Goal: Task Accomplishment & Management: Use online tool/utility

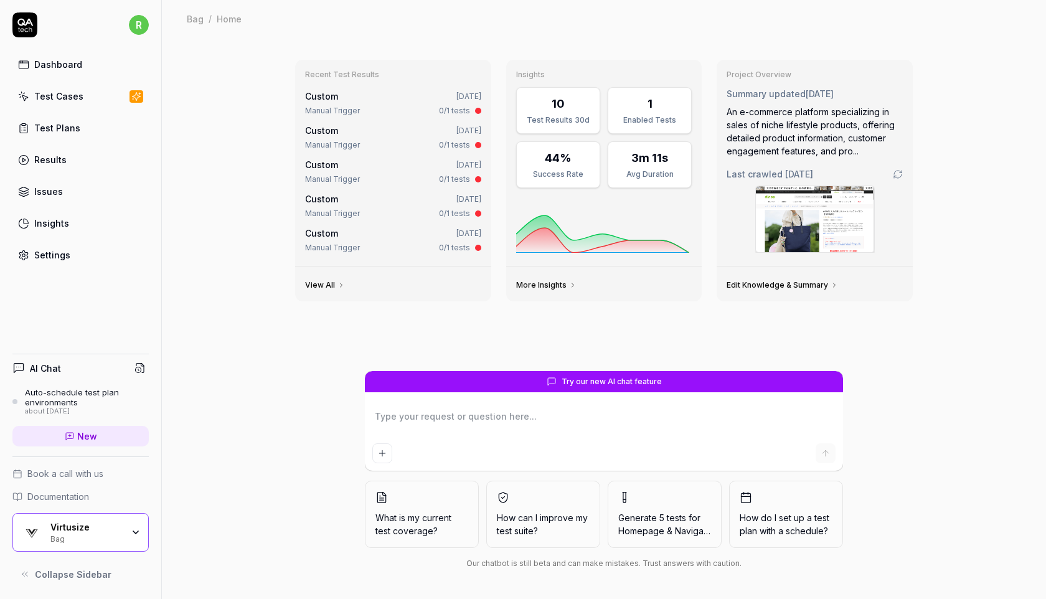
click at [72, 62] on div "Dashboard" at bounding box center [58, 64] width 48 height 13
click at [68, 100] on div "Test Cases" at bounding box center [58, 96] width 49 height 13
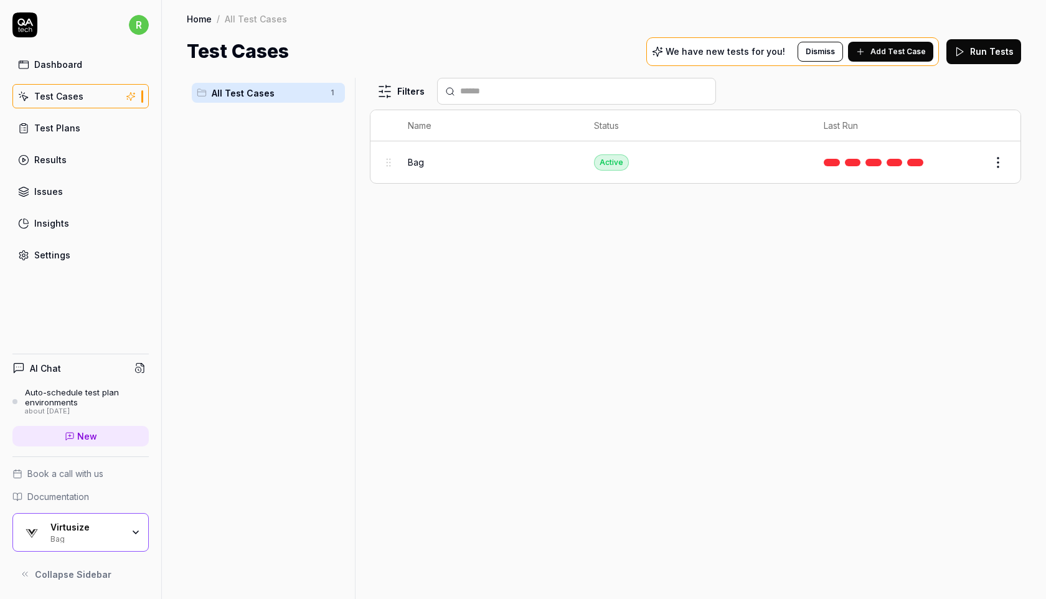
click at [987, 49] on button "Run Tests" at bounding box center [983, 51] width 75 height 25
click at [91, 527] on div "Virtusize" at bounding box center [86, 527] width 72 height 11
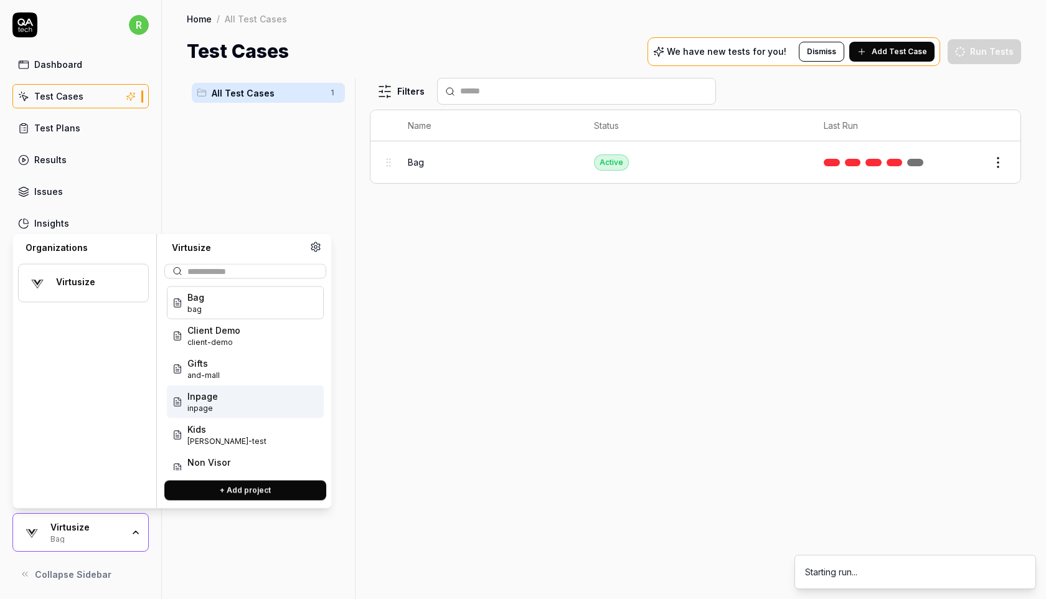
click at [215, 401] on div "Inpage inpage" at bounding box center [245, 401] width 157 height 33
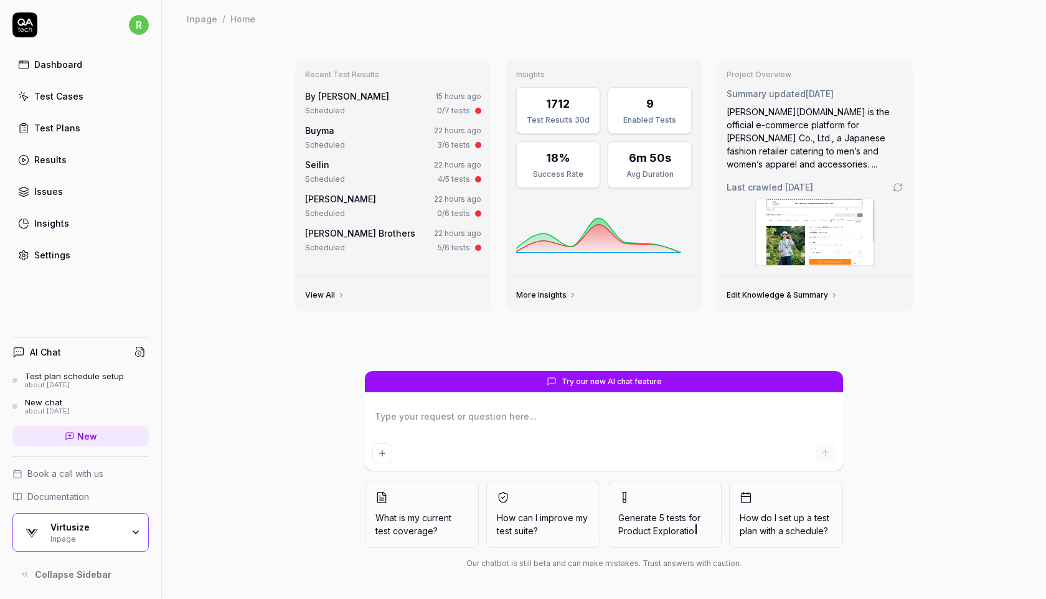
click at [95, 523] on div "Virtusize" at bounding box center [86, 527] width 72 height 11
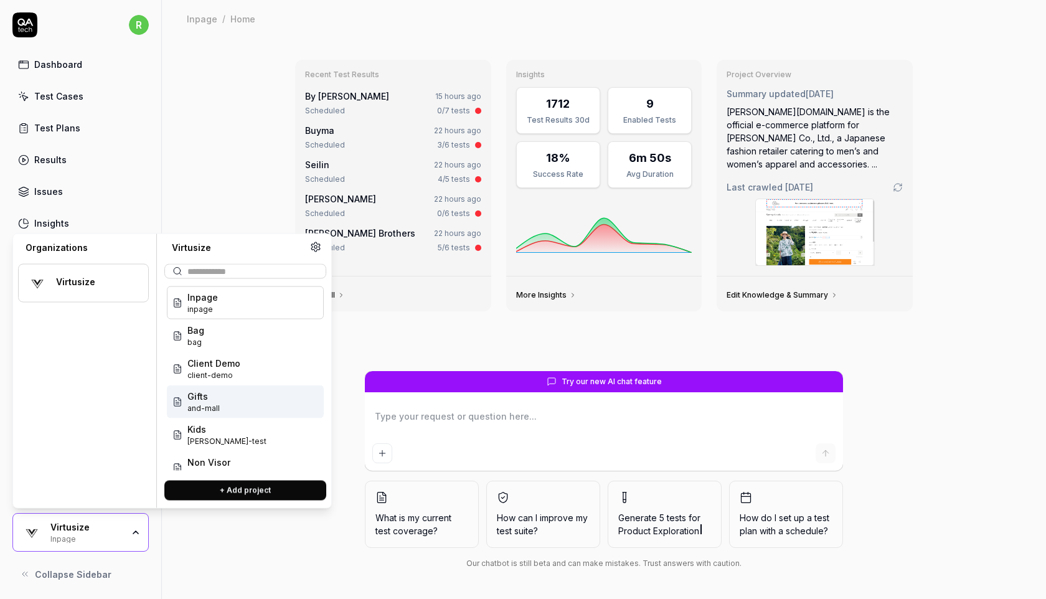
click at [221, 405] on div "Gifts and-mall" at bounding box center [245, 401] width 157 height 33
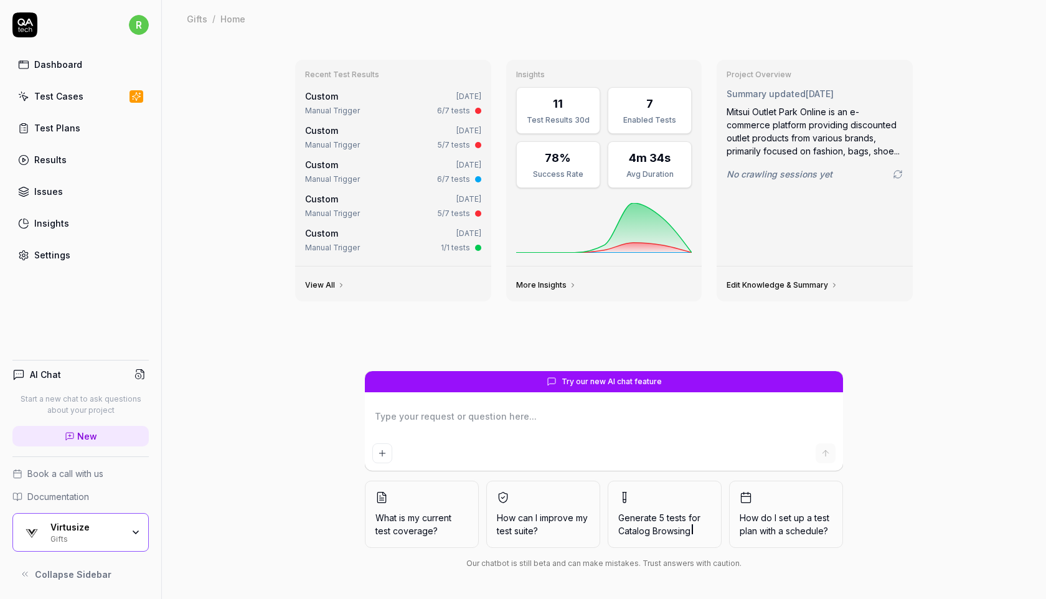
click at [100, 93] on link "Test Cases" at bounding box center [80, 96] width 136 height 24
type textarea "*"
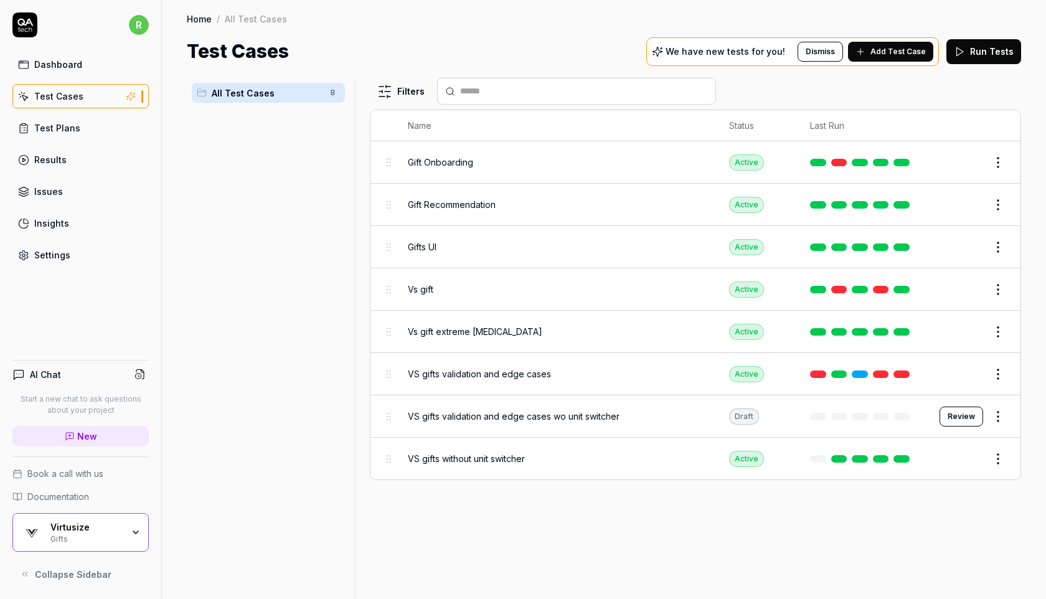
click at [961, 49] on polygon at bounding box center [960, 51] width 7 height 9
click at [999, 409] on html "r Dashboard Test Cases Test Plans Results Issues Insights Settings AI Chat Star…" at bounding box center [523, 299] width 1046 height 599
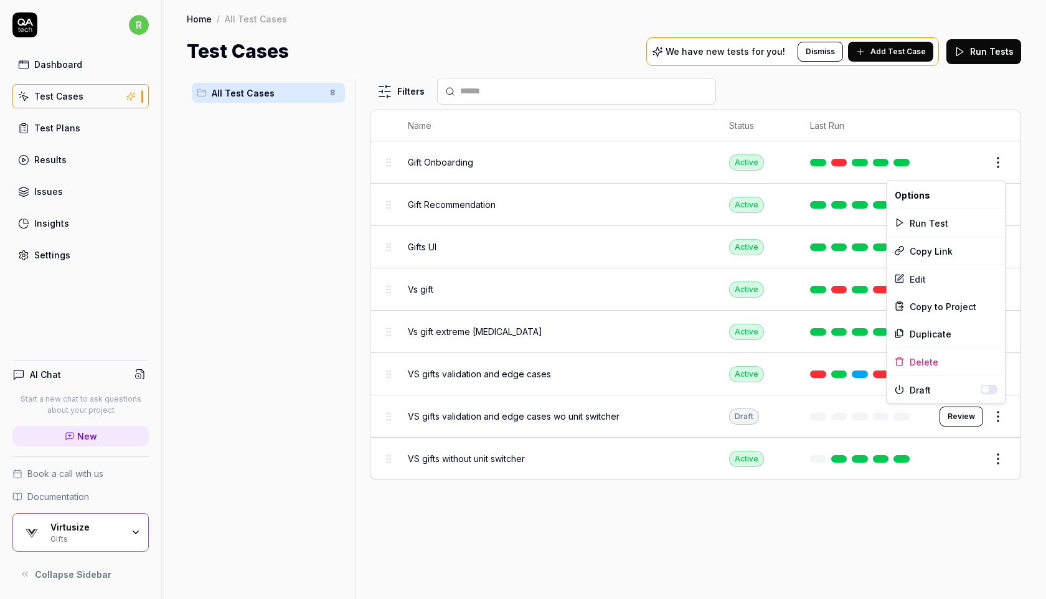
click at [916, 385] on span "Draft" at bounding box center [944, 389] width 71 height 13
click at [993, 385] on button "button" at bounding box center [988, 390] width 17 height 10
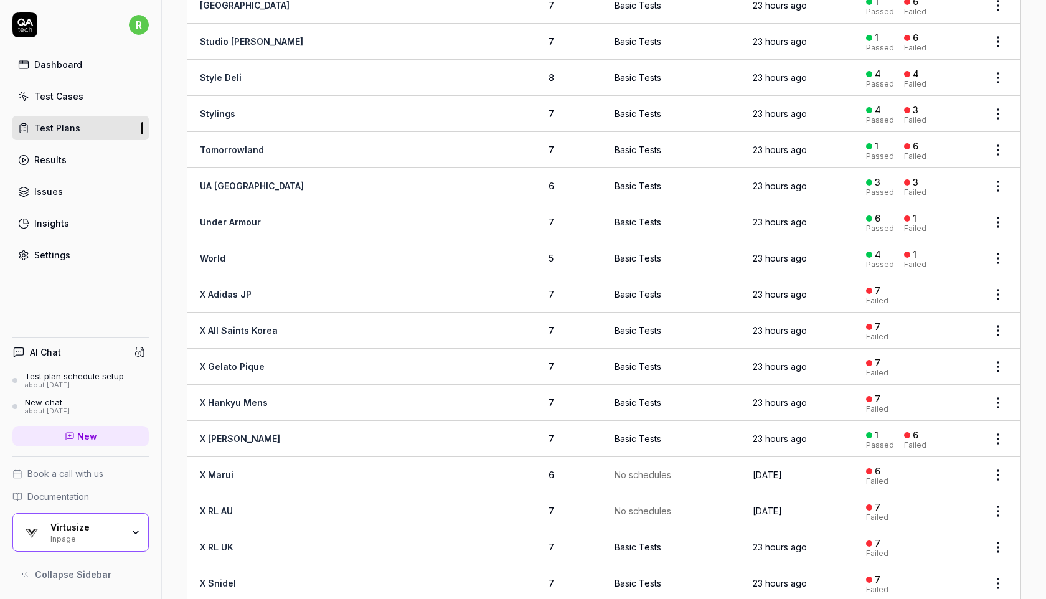
scroll to position [1912, 0]
